Goal: Find contact information: Find contact information

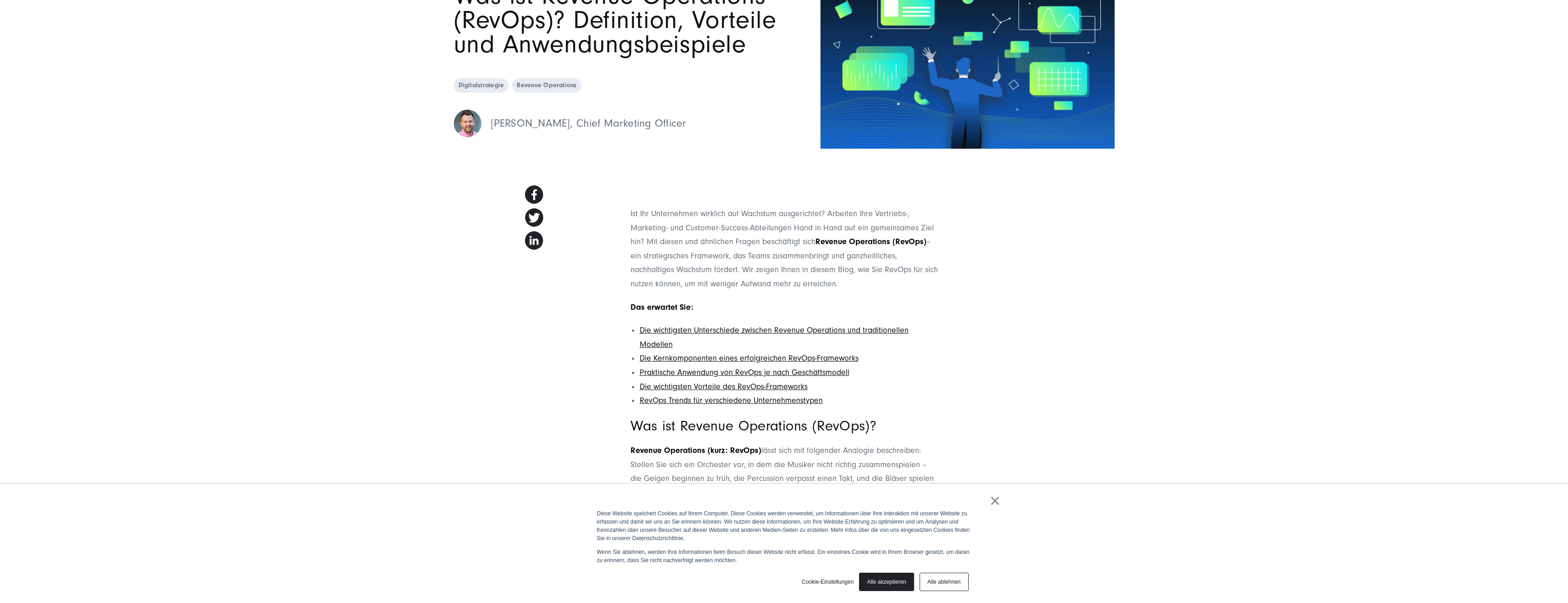
scroll to position [229, 0]
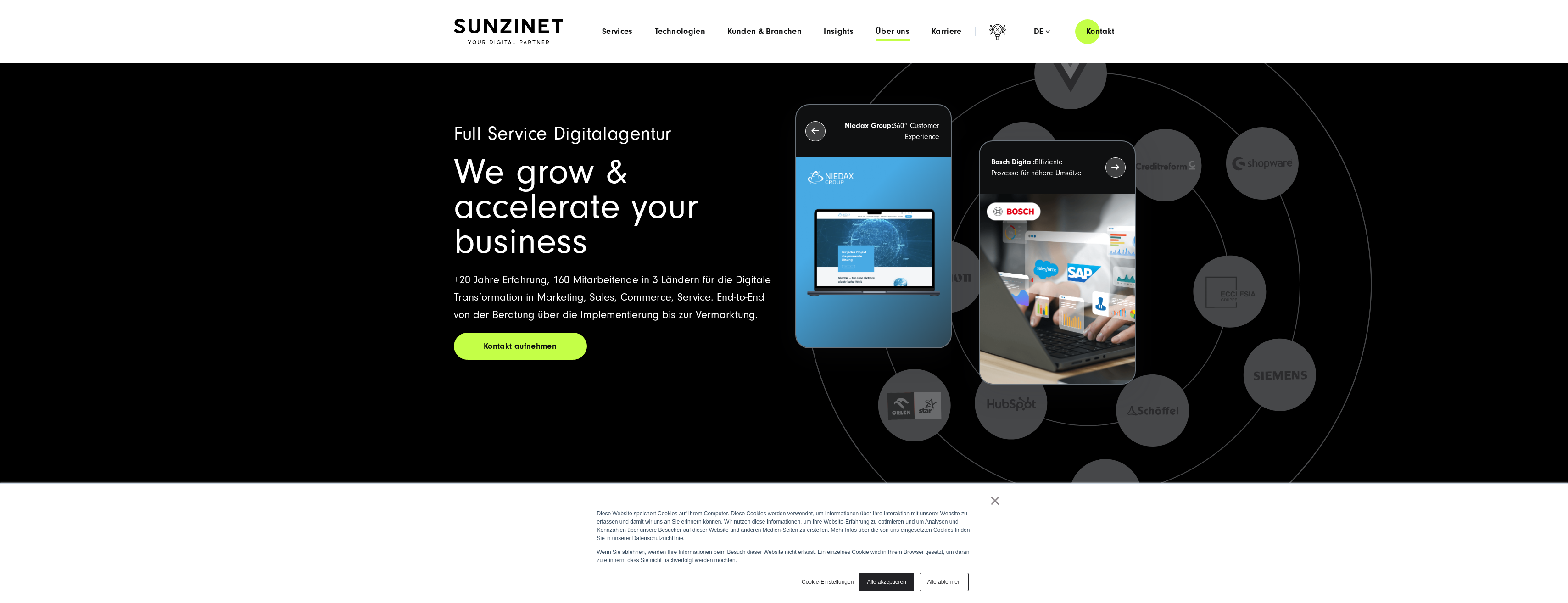
click at [880, 34] on span "Über uns" at bounding box center [893, 31] width 34 height 9
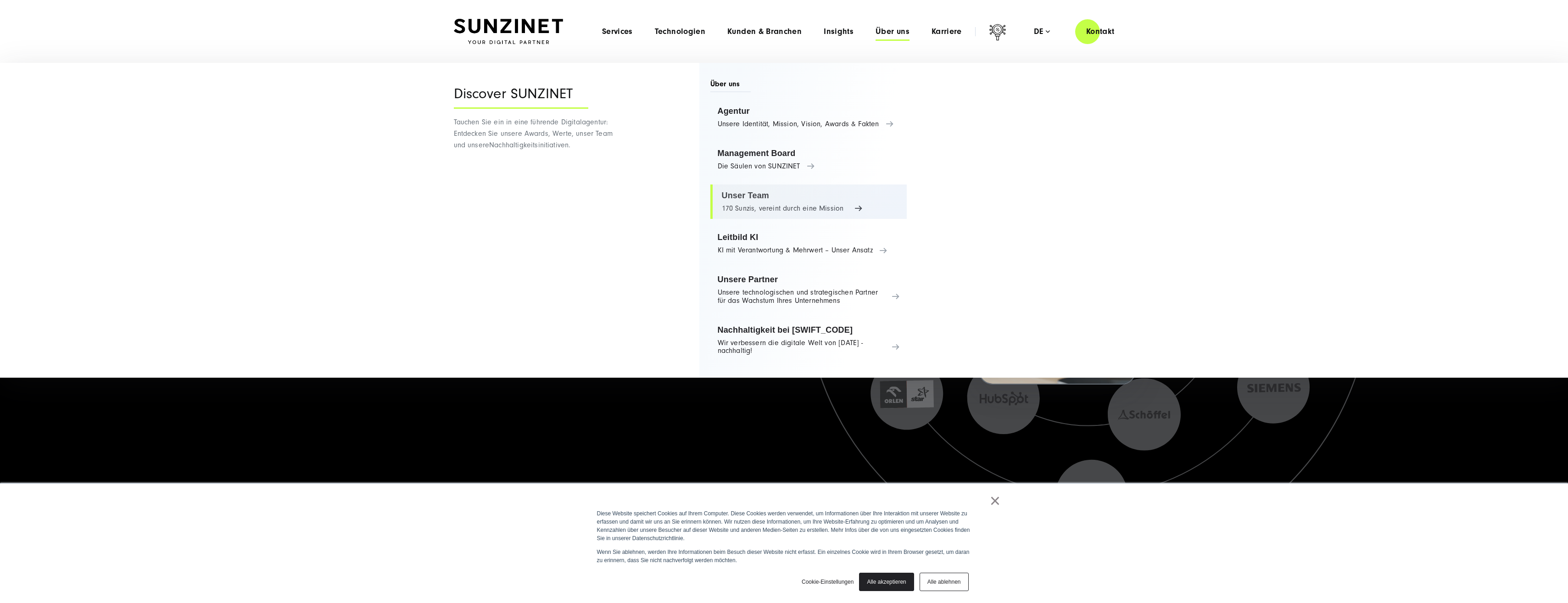
click at [742, 196] on link "Unser Team 170 Sunzis, vereint durch eine Mission" at bounding box center [809, 202] width 197 height 35
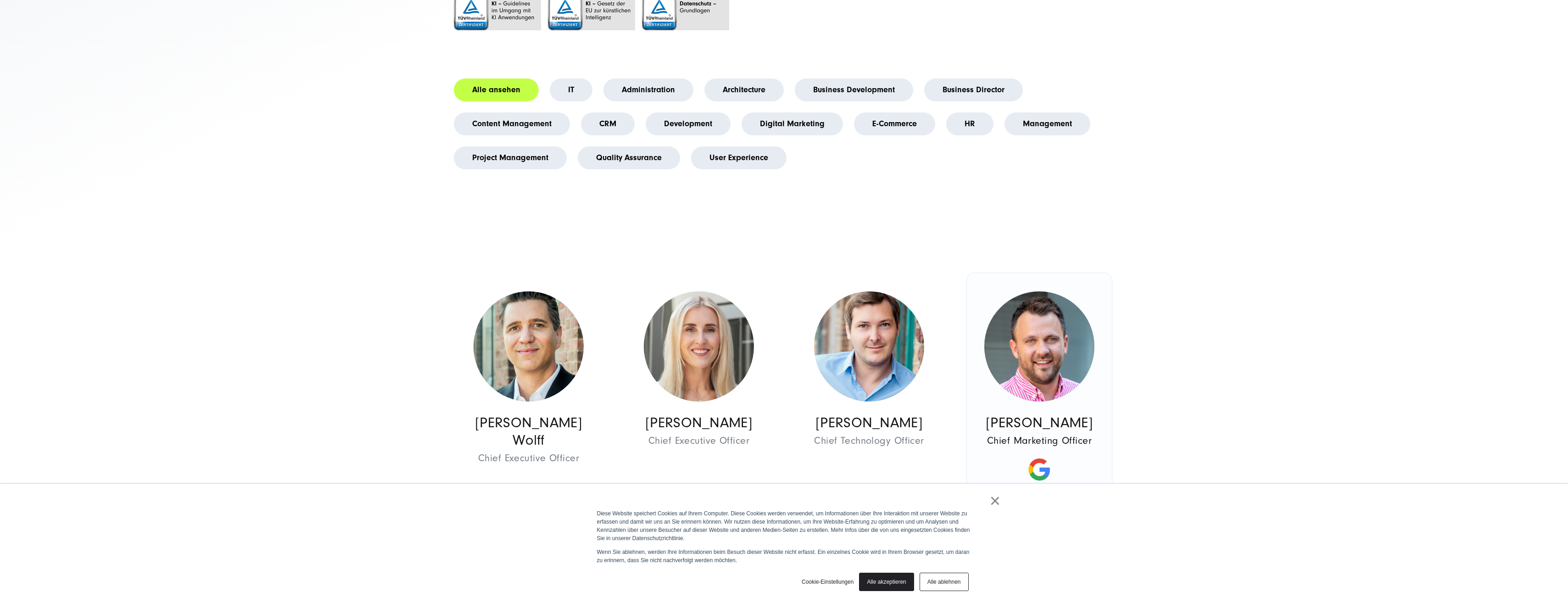
click at [995, 500] on link "×" at bounding box center [995, 501] width 11 height 9
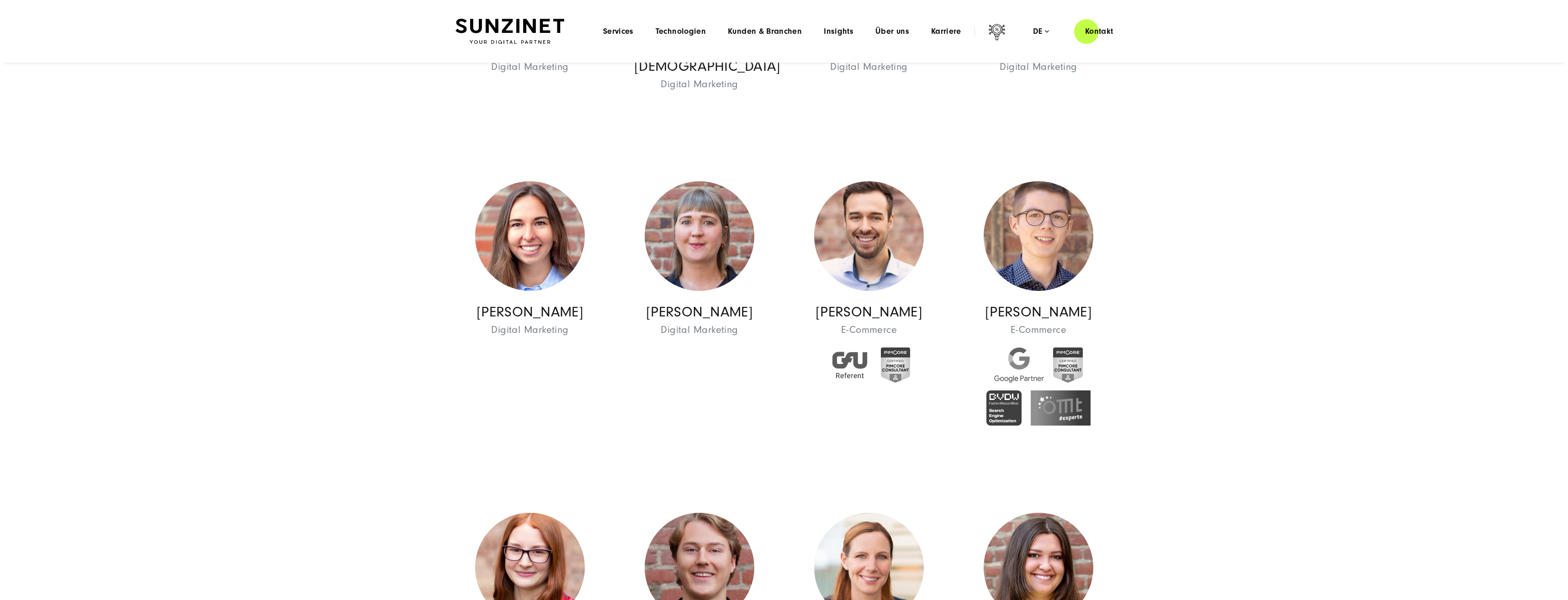
scroll to position [3791, 0]
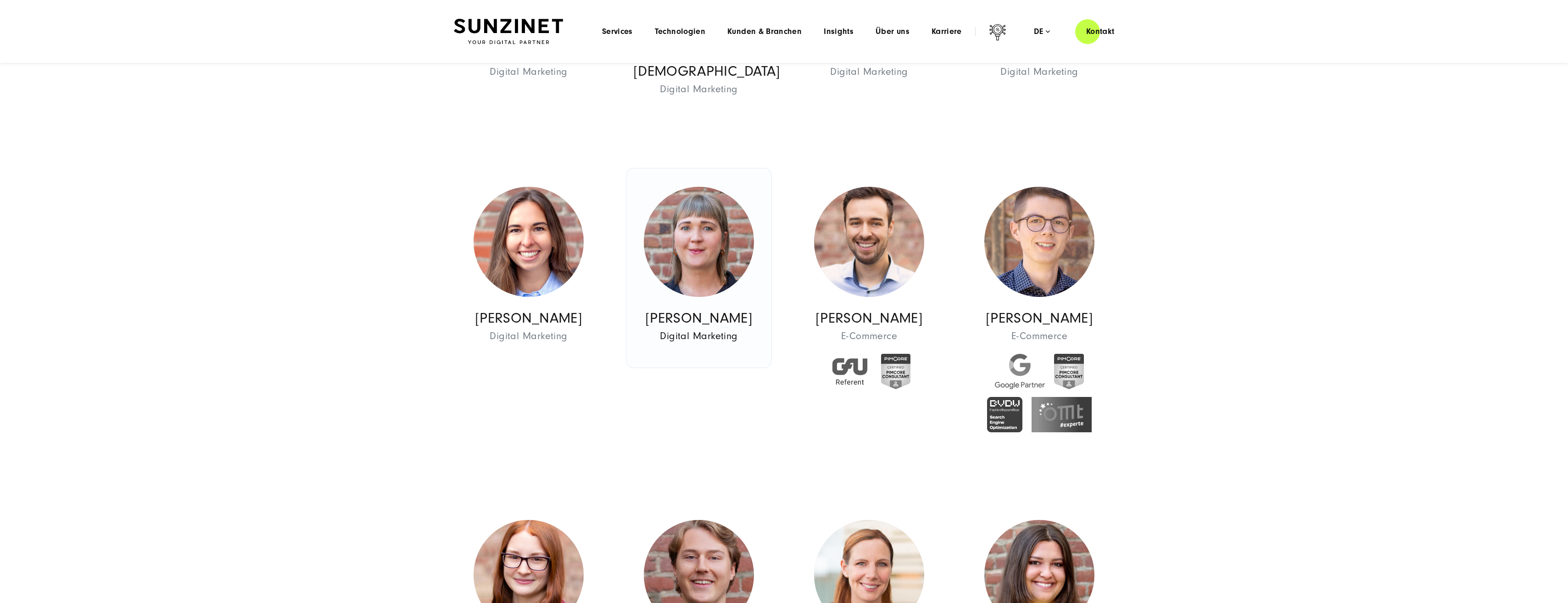
click at [720, 297] on link "Julia Menke Digital Marketing Digital Marketing" at bounding box center [699, 268] width 145 height 199
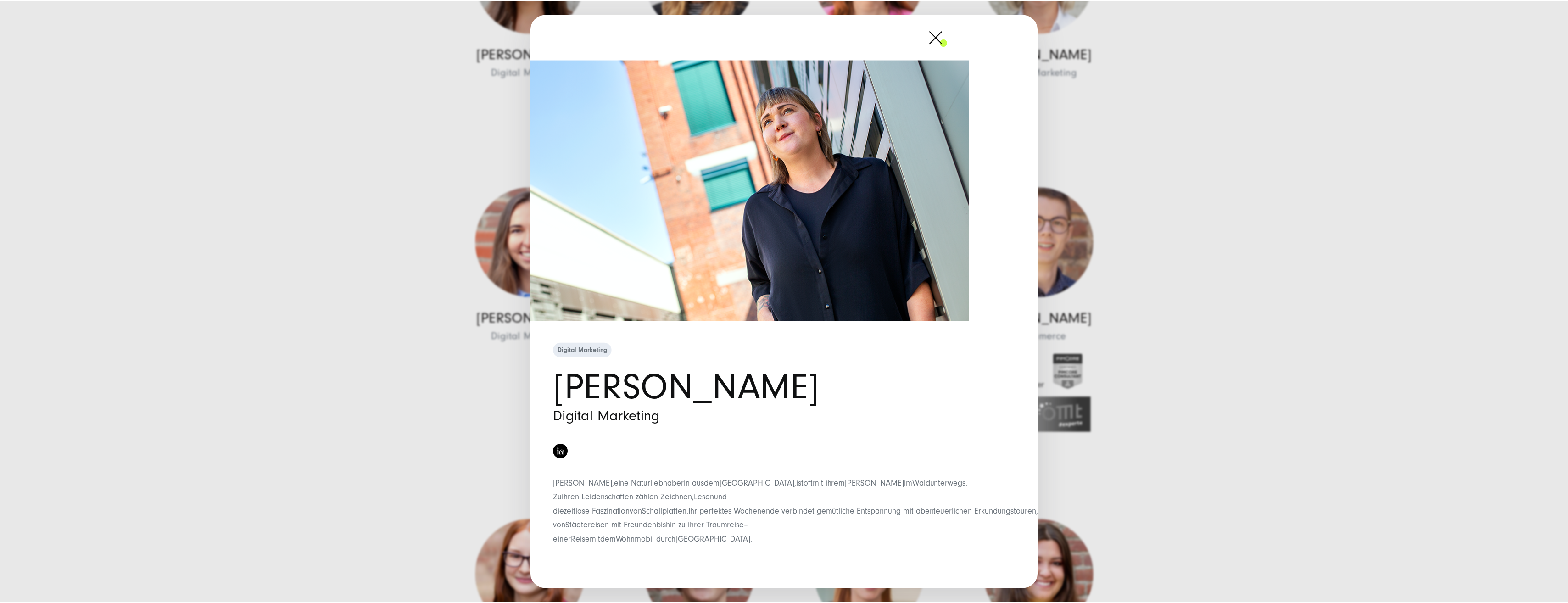
scroll to position [0, 80]
click at [951, 39] on span at bounding box center [951, 37] width 0 height 23
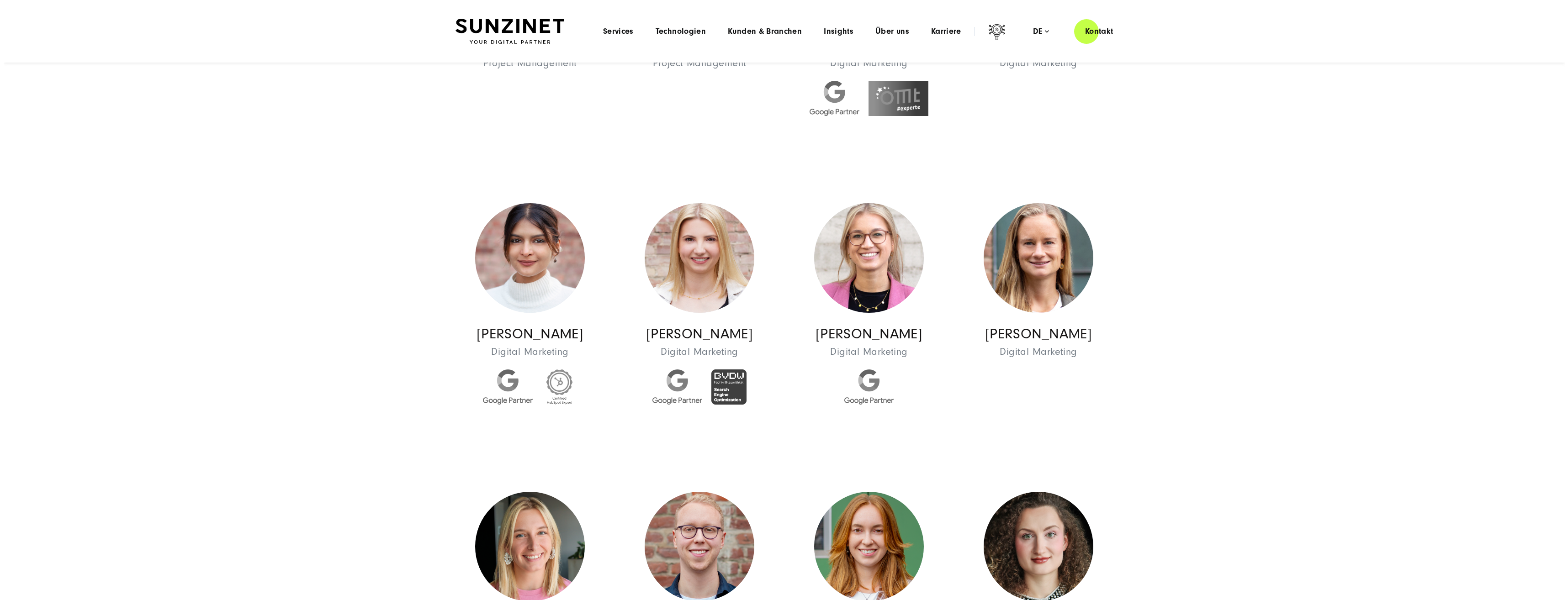
scroll to position [2969, 0]
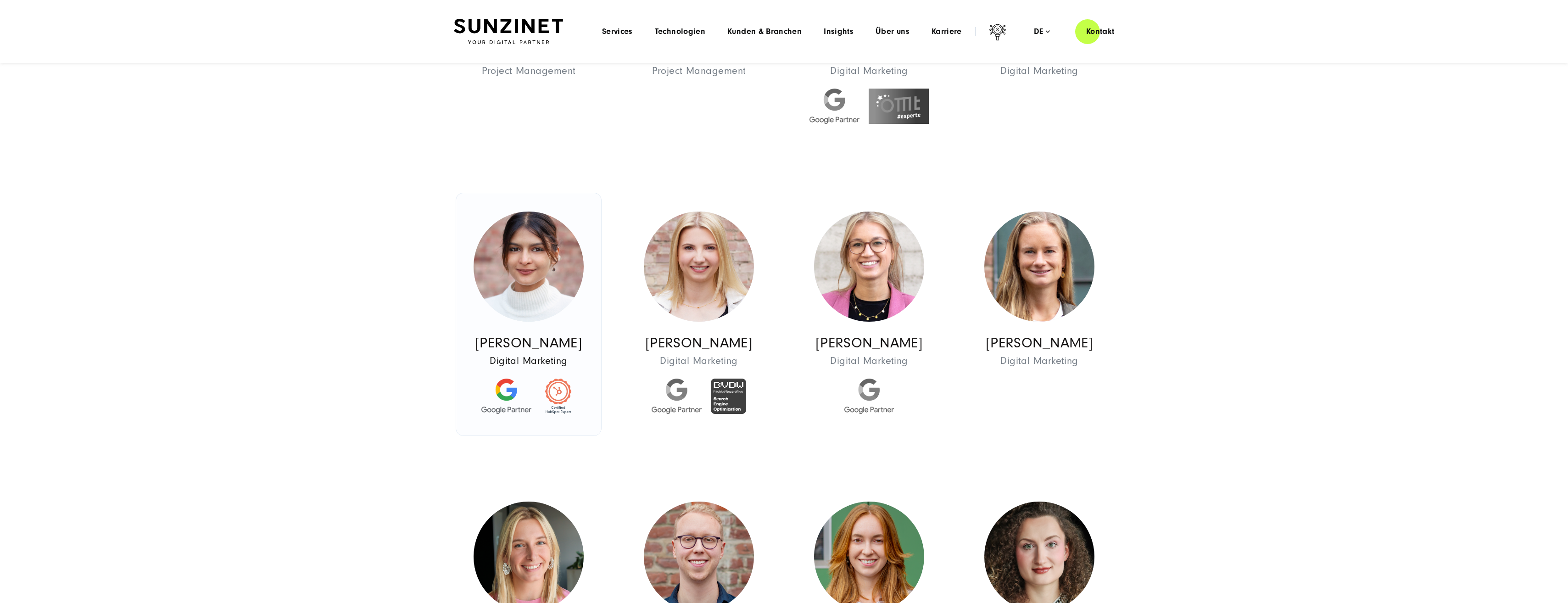
click at [540, 298] on img at bounding box center [529, 267] width 110 height 110
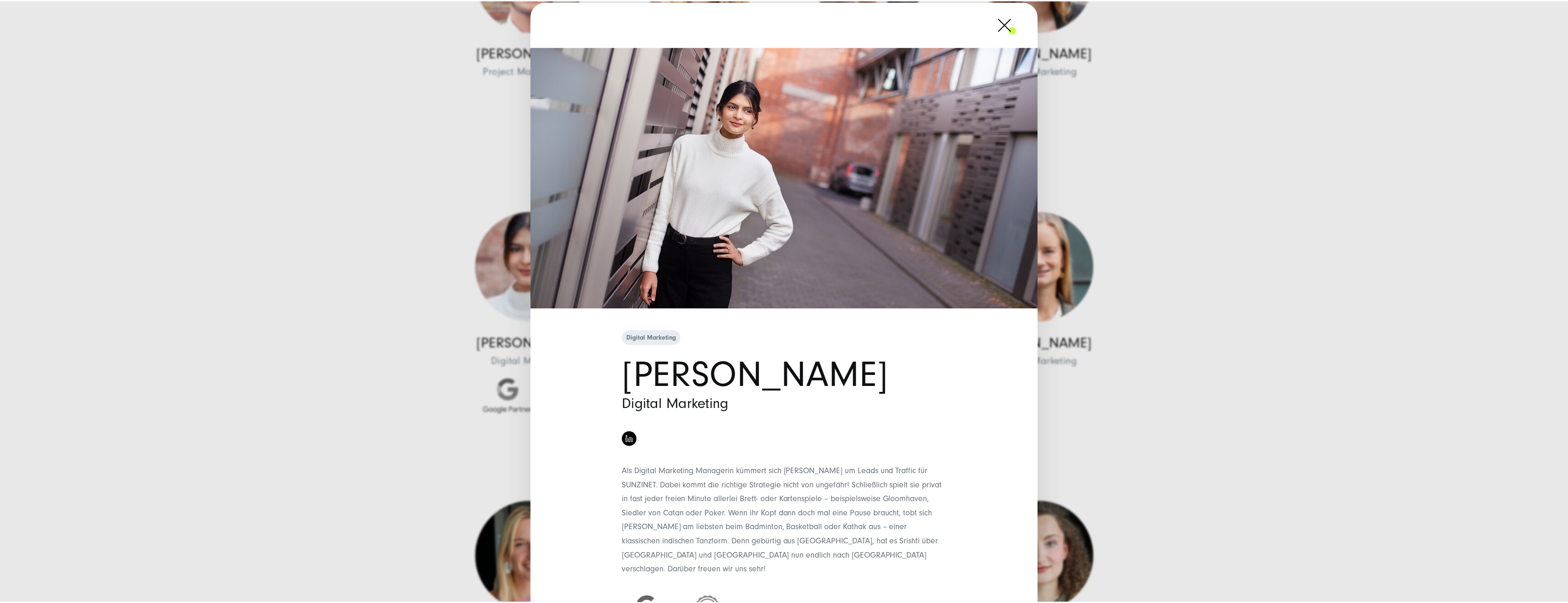
scroll to position [0, 0]
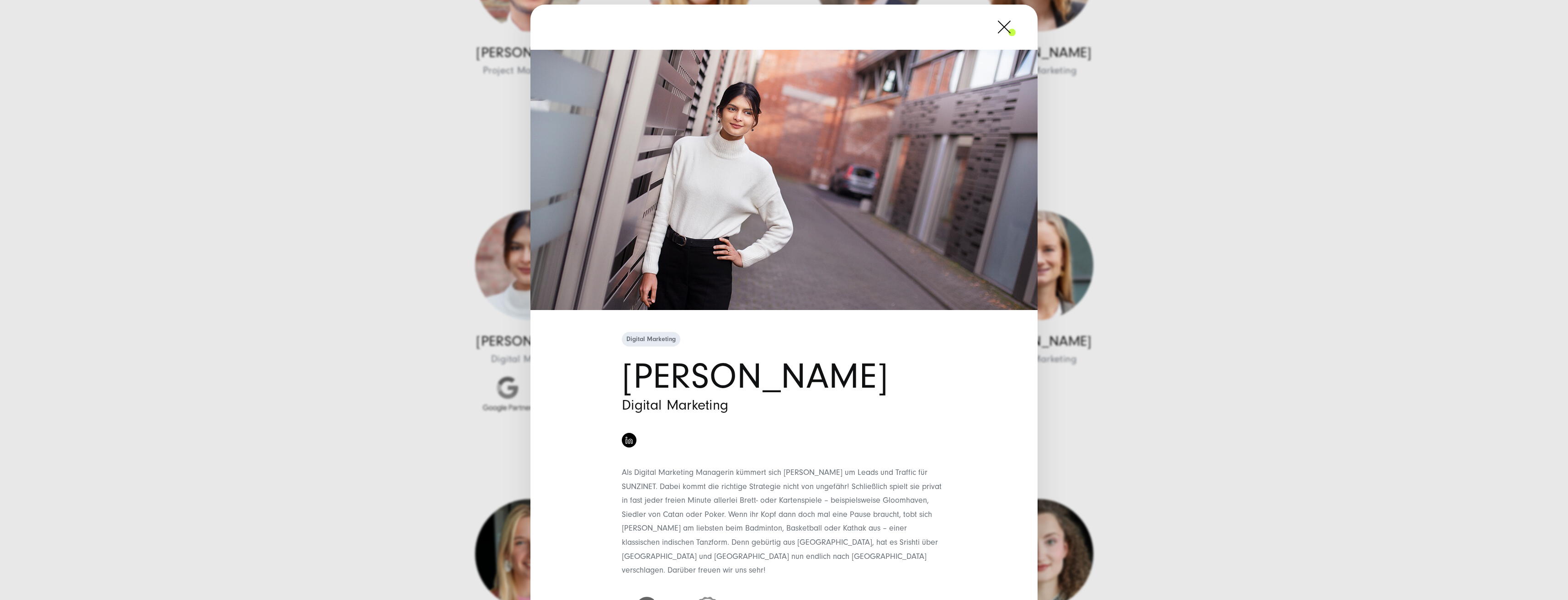
click at [1016, 24] on span at bounding box center [1016, 27] width 0 height 23
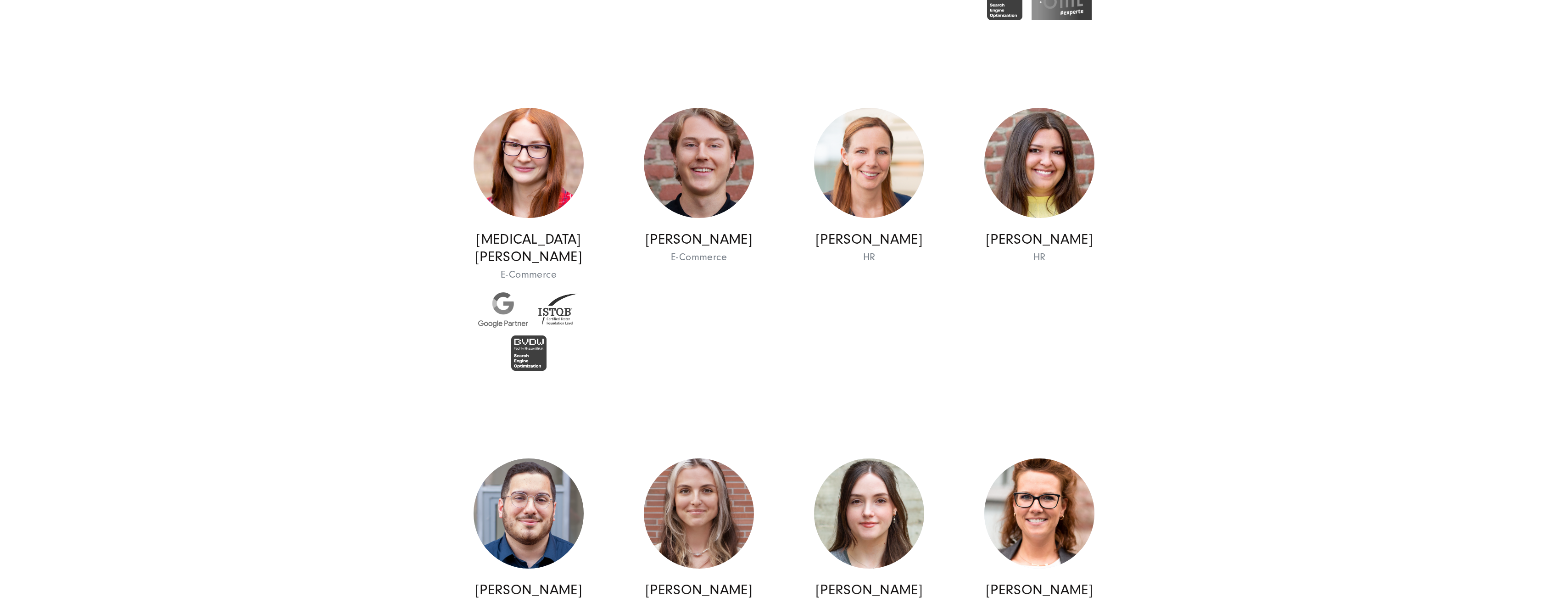
scroll to position [4223, 0]
